Goal: Entertainment & Leisure: Consume media (video, audio)

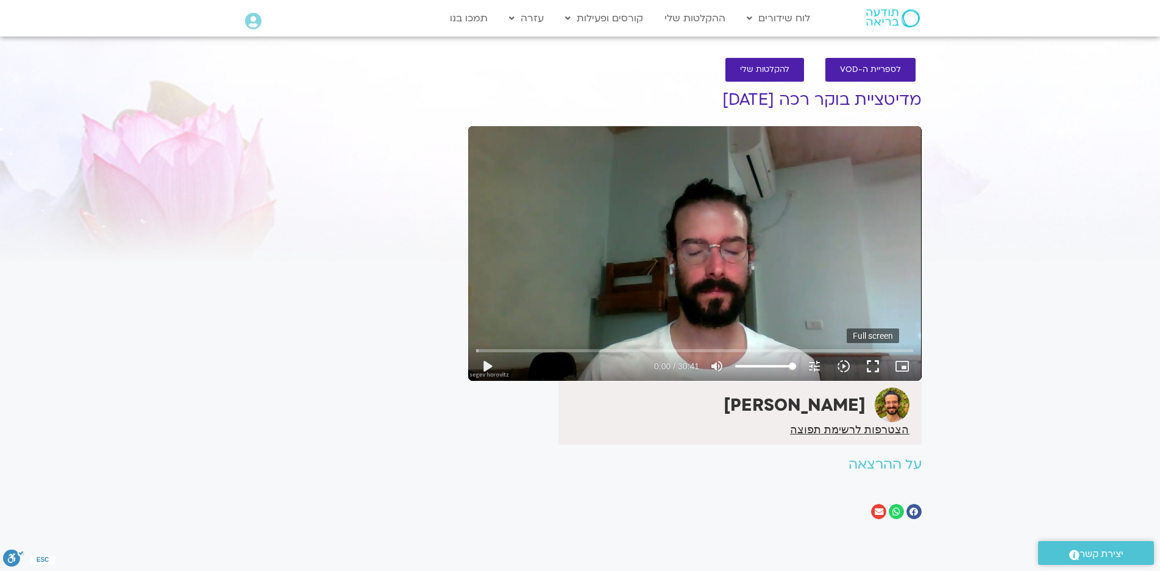
click at [869, 369] on button "fullscreen" at bounding box center [872, 366] width 29 height 29
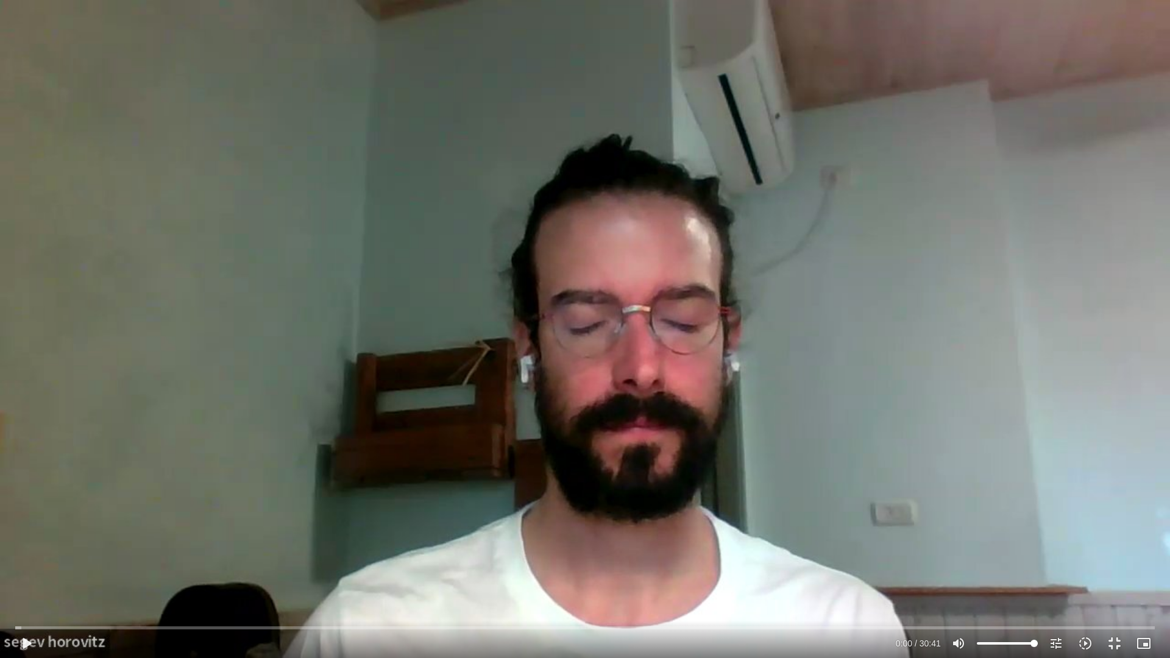
click at [833, 325] on div "Skip Ad 28:05 play_arrow 0:00 / 30:41 volume_up Mute tune Resolution Auto 720p …" at bounding box center [585, 329] width 1170 height 658
drag, startPoint x: 93, startPoint y: 627, endPoint x: 0, endPoint y: 613, distance: 94.3
click at [15, 570] on input "Seek" at bounding box center [585, 627] width 1140 height 7
drag, startPoint x: 1116, startPoint y: 643, endPoint x: 1115, endPoint y: 560, distance: 83.5
click at [1115, 570] on button "fullscreen_exit" at bounding box center [1114, 643] width 29 height 29
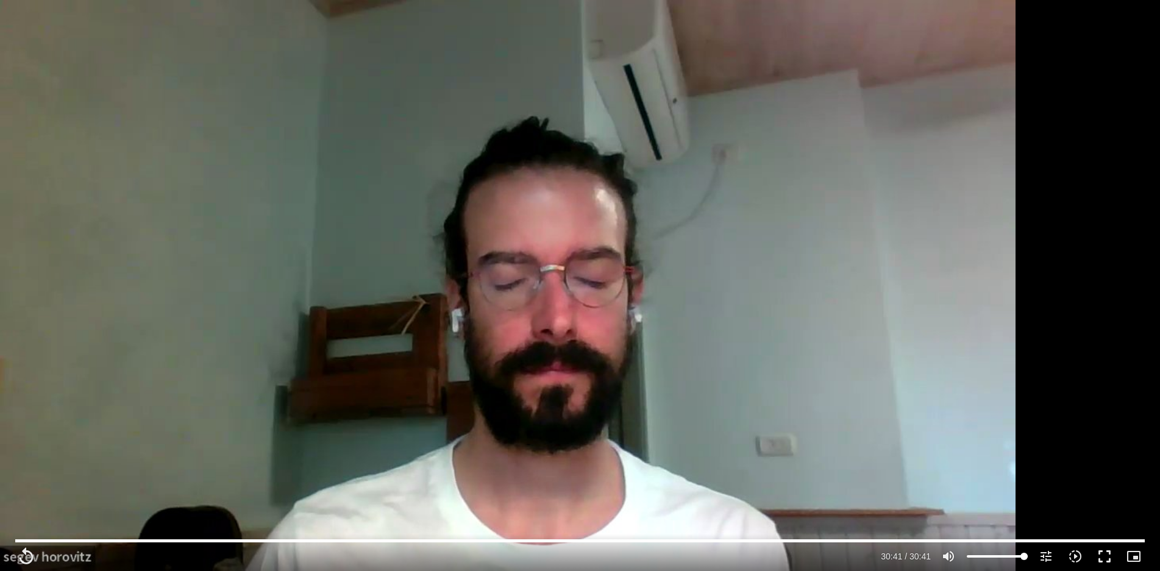
type input "1841.72"
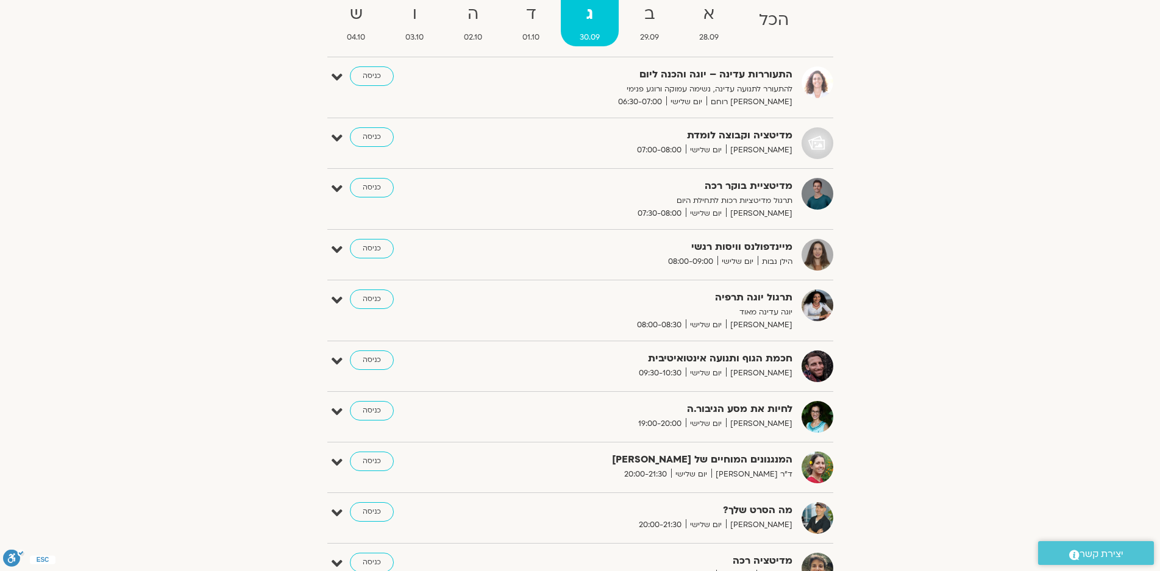
scroll to position [61, 0]
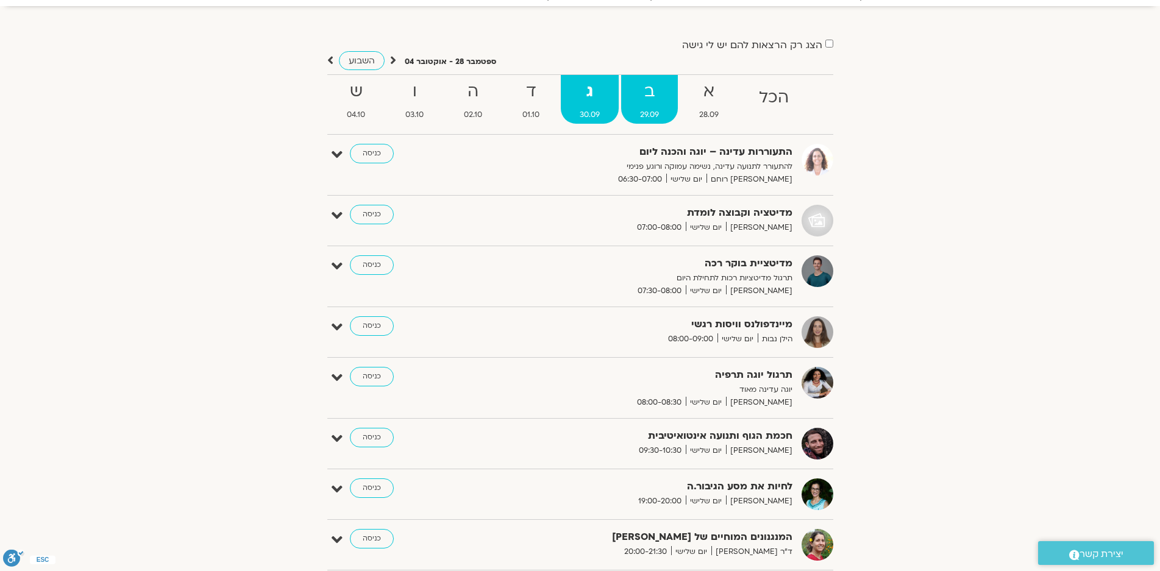
click at [655, 96] on strong "ב" at bounding box center [649, 91] width 57 height 27
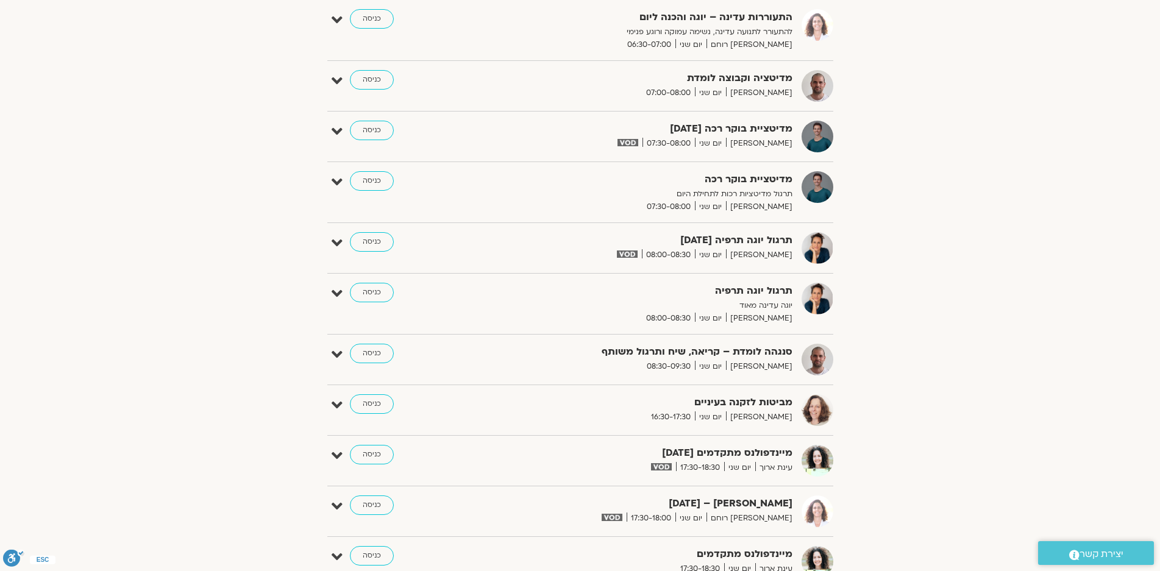
scroll to position [244, 0]
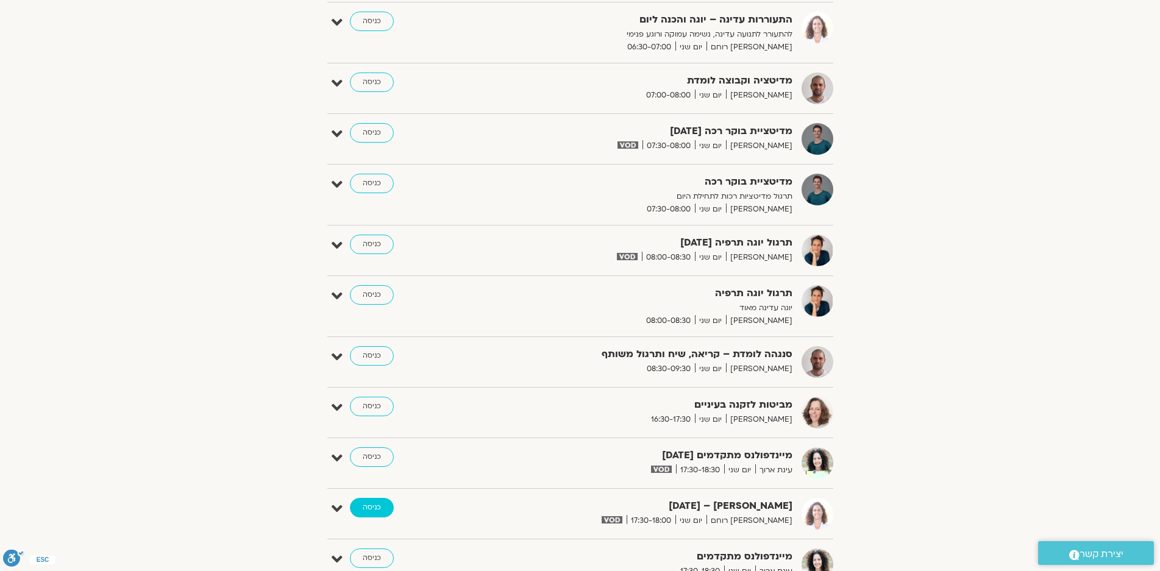
click at [368, 505] on link "כניסה" at bounding box center [372, 508] width 44 height 20
